Goal: Check status

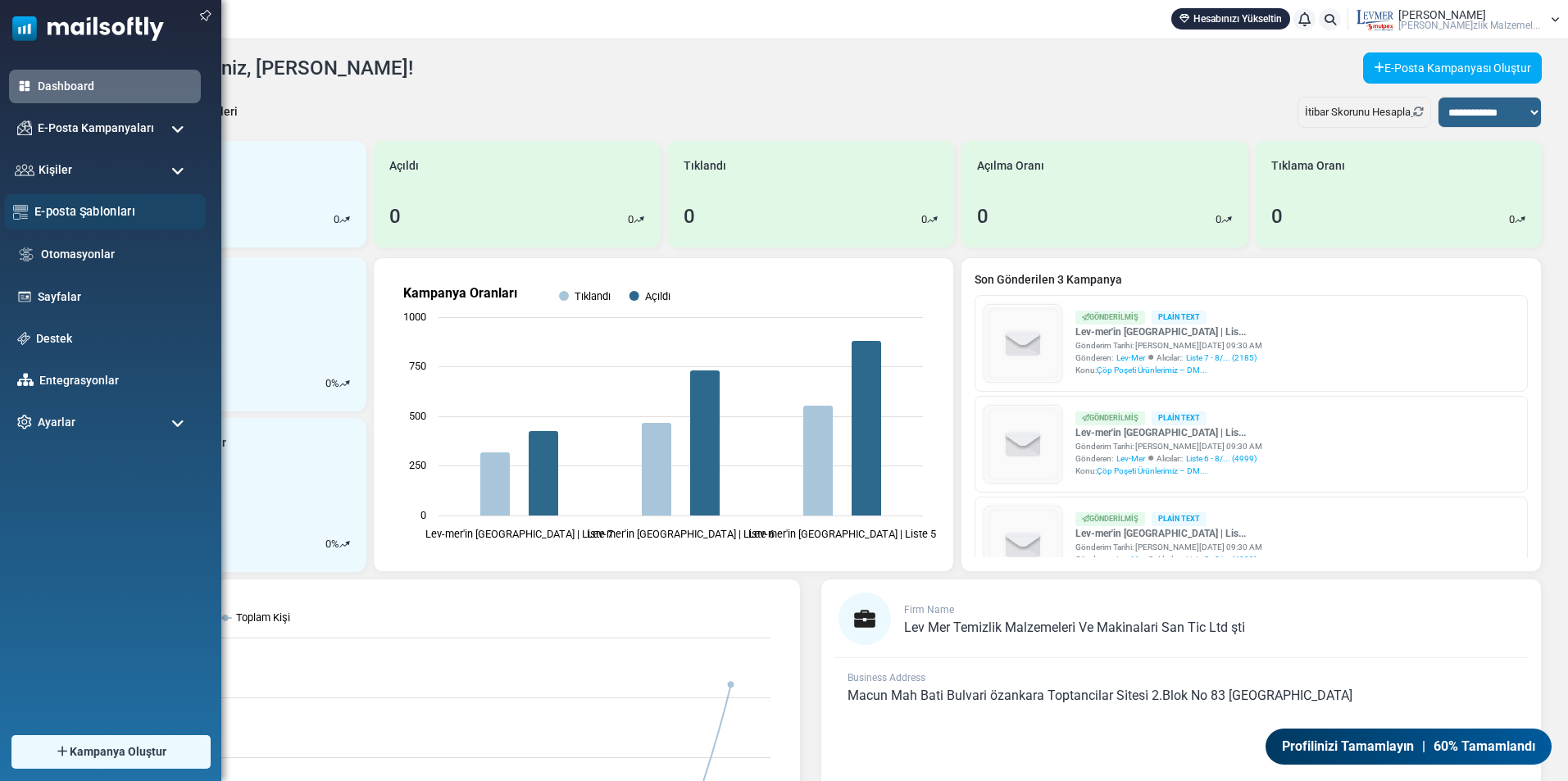
click at [99, 218] on link "E-posta Şablonları" at bounding box center [115, 212] width 162 height 18
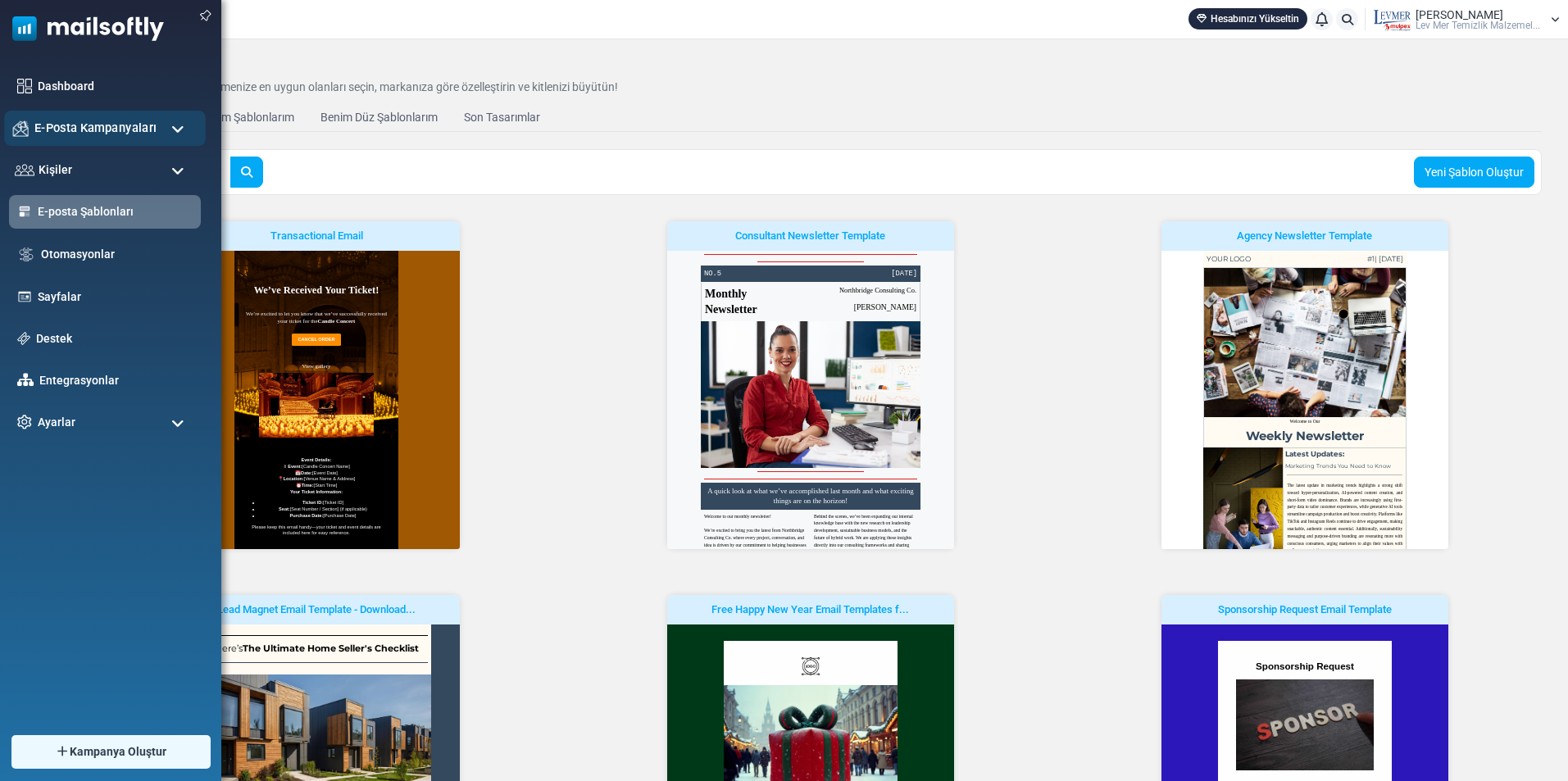
click at [51, 132] on span "E-Posta Kampanyaları" at bounding box center [95, 127] width 122 height 18
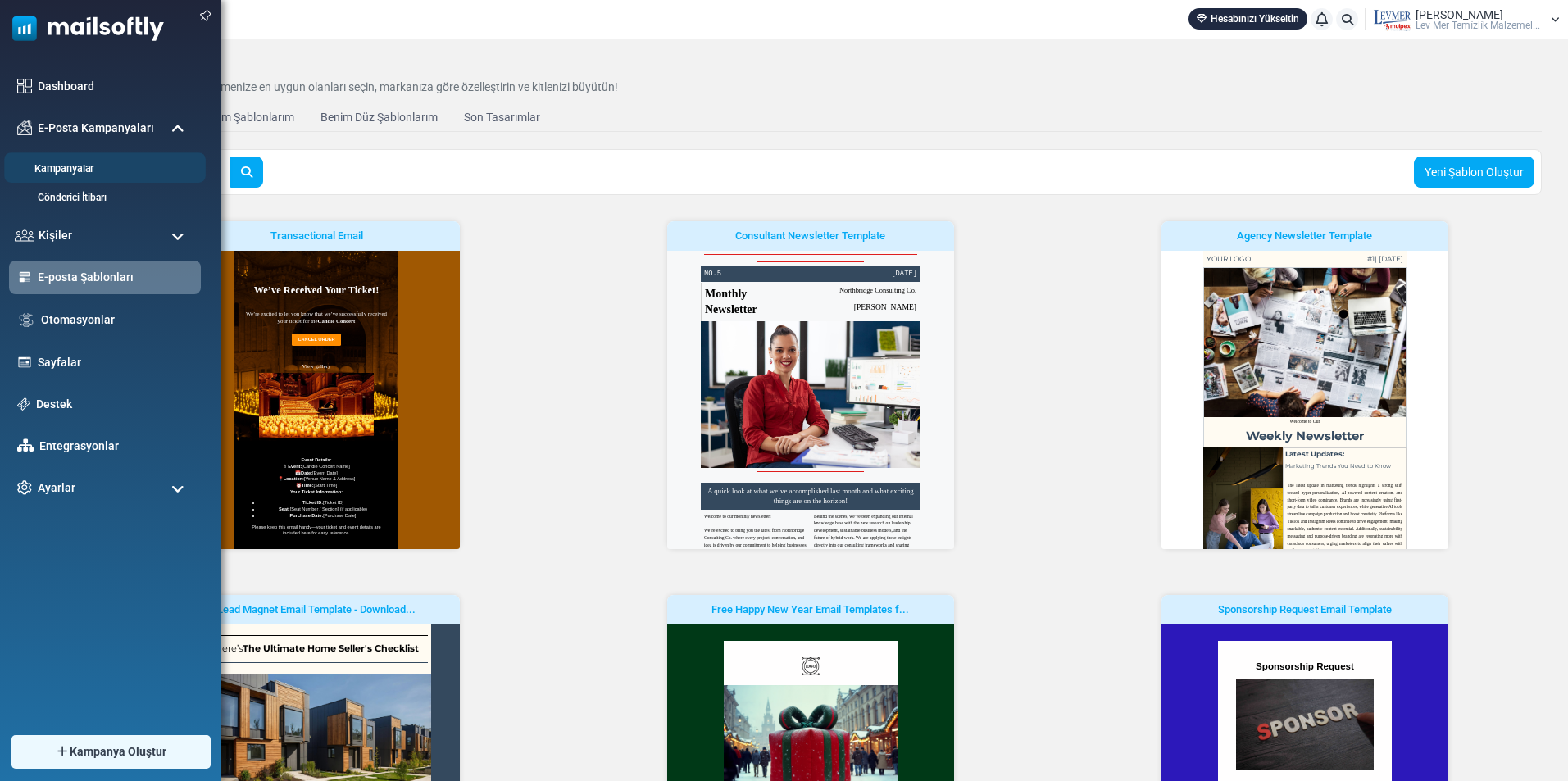
click at [76, 174] on link "Kampanyalar" at bounding box center [102, 169] width 197 height 16
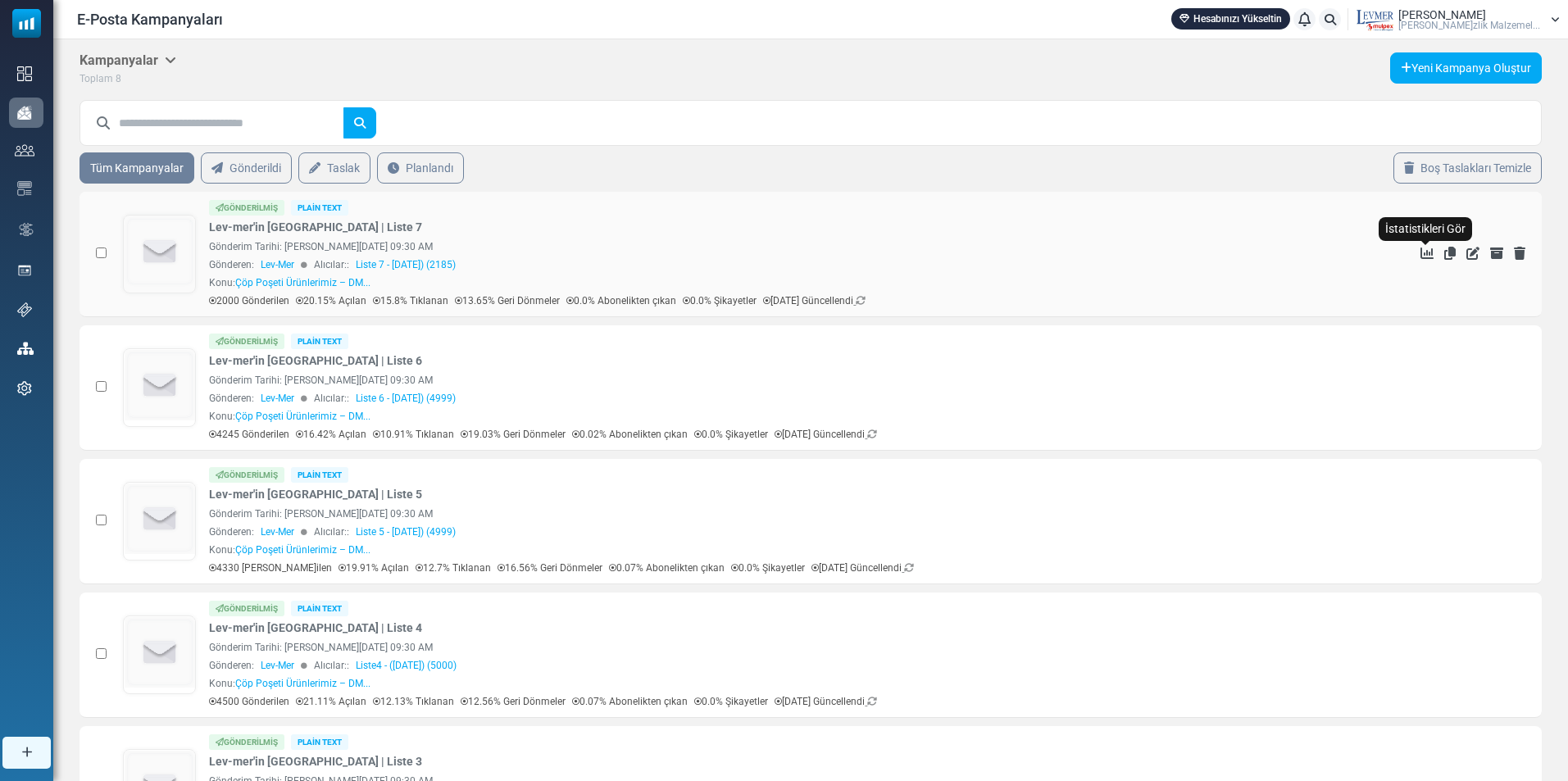
click at [1429, 252] on icon "İstatistikleri Gör" at bounding box center [1427, 253] width 13 height 13
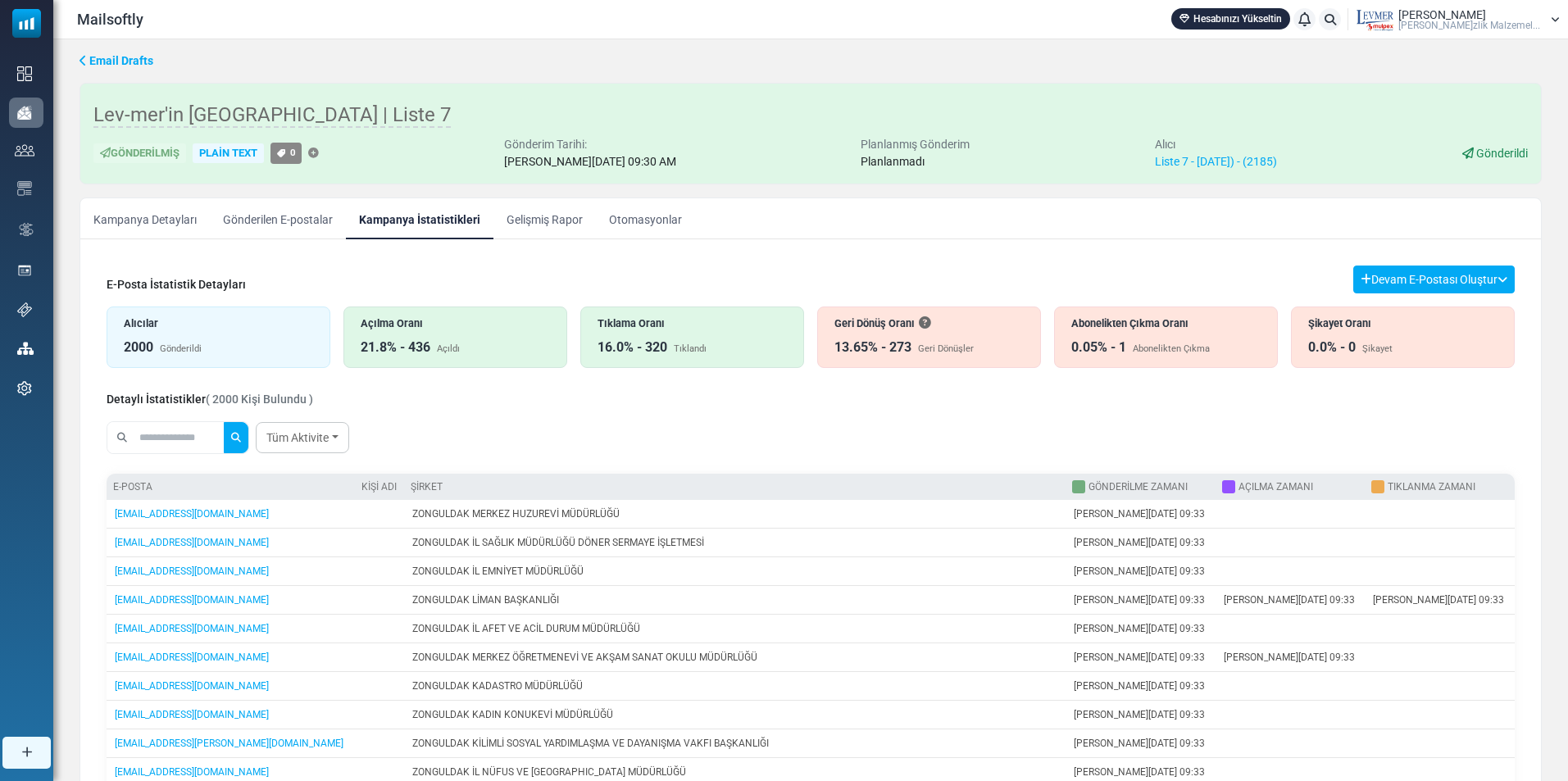
click at [1202, 340] on div "0.05% - 1 Abonelikten Çıkma" at bounding box center [1166, 347] width 189 height 20
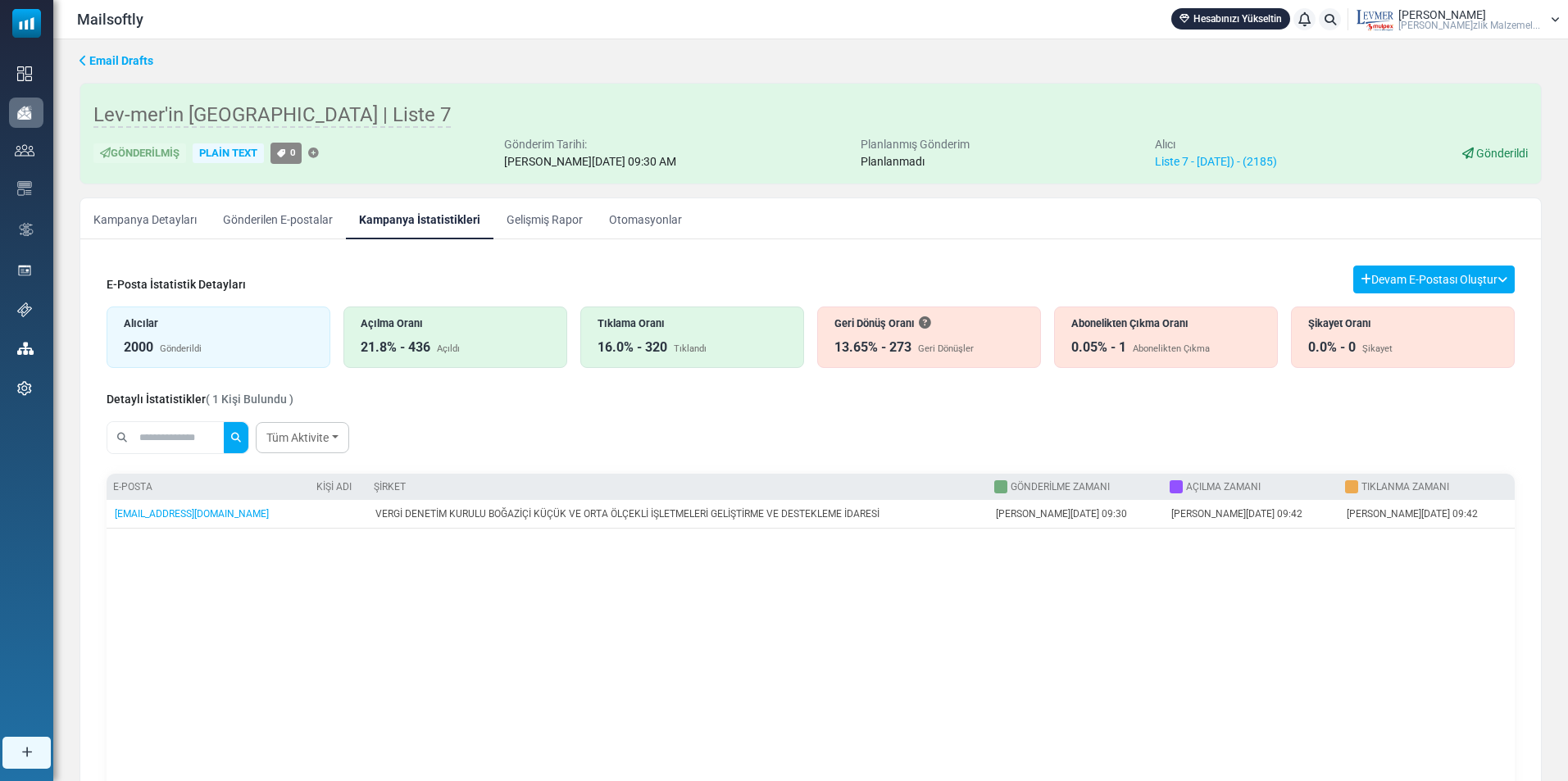
click at [485, 337] on div "21.8% - 436 Açıldı" at bounding box center [455, 347] width 189 height 20
